Goal: Task Accomplishment & Management: Use online tool/utility

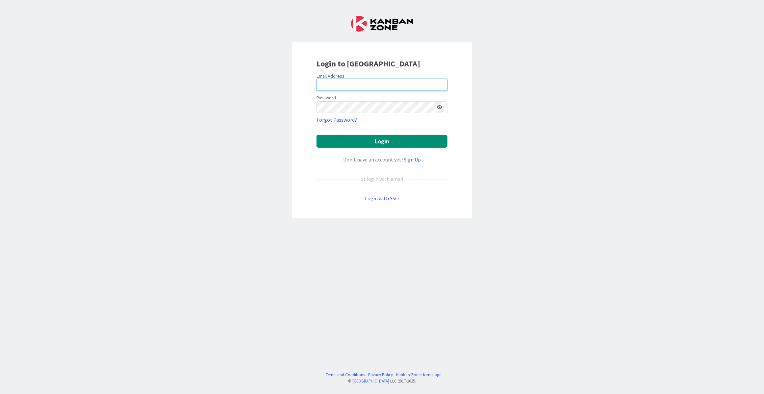
type input "[EMAIL_ADDRESS][DOMAIN_NAME]"
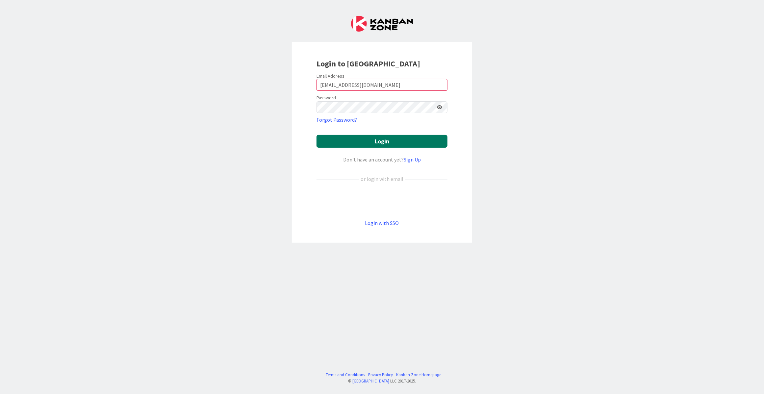
click at [365, 146] on button "Login" at bounding box center [381, 141] width 131 height 13
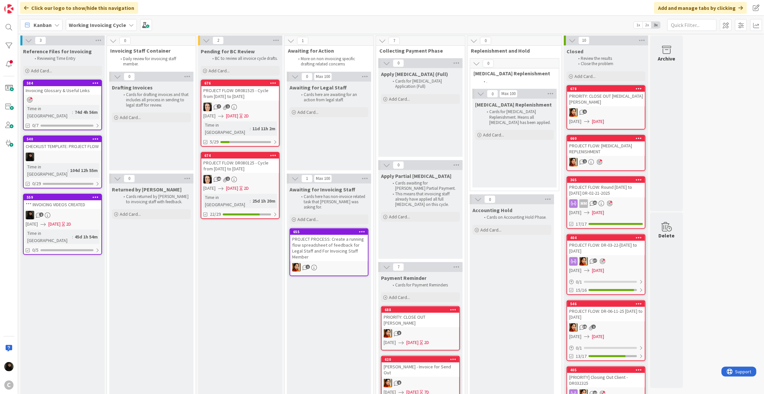
click at [242, 159] on div "PROJECT FLOW: DR080125 - Cycle from [DATE] to [DATE]" at bounding box center [240, 166] width 78 height 14
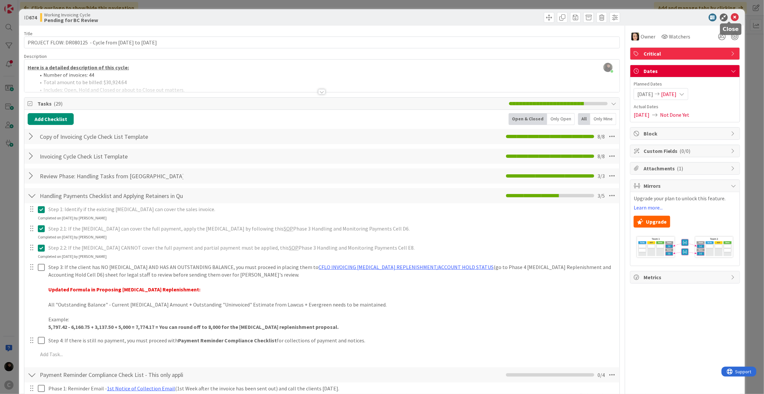
click at [731, 17] on icon at bounding box center [735, 17] width 8 height 8
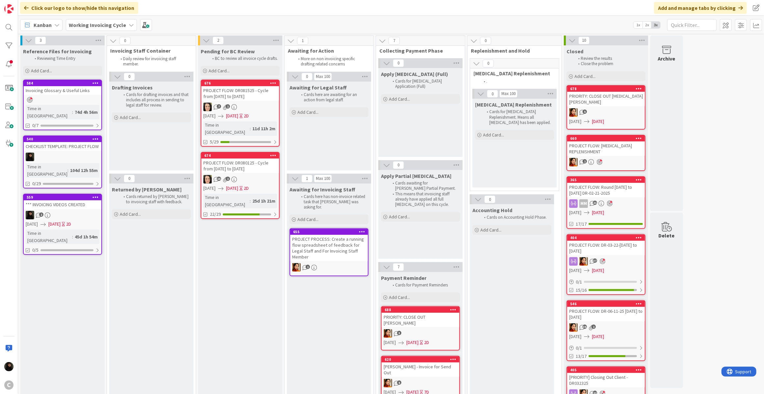
drag, startPoint x: 423, startPoint y: 9, endPoint x: 449, endPoint y: 42, distance: 41.9
click at [433, 26] on div "Click our logo to show/hide this navigation Add and manage tabs by clicking Kan…" at bounding box center [391, 197] width 746 height 394
